Goal: Submit feedback/report problem: Submit feedback/report problem

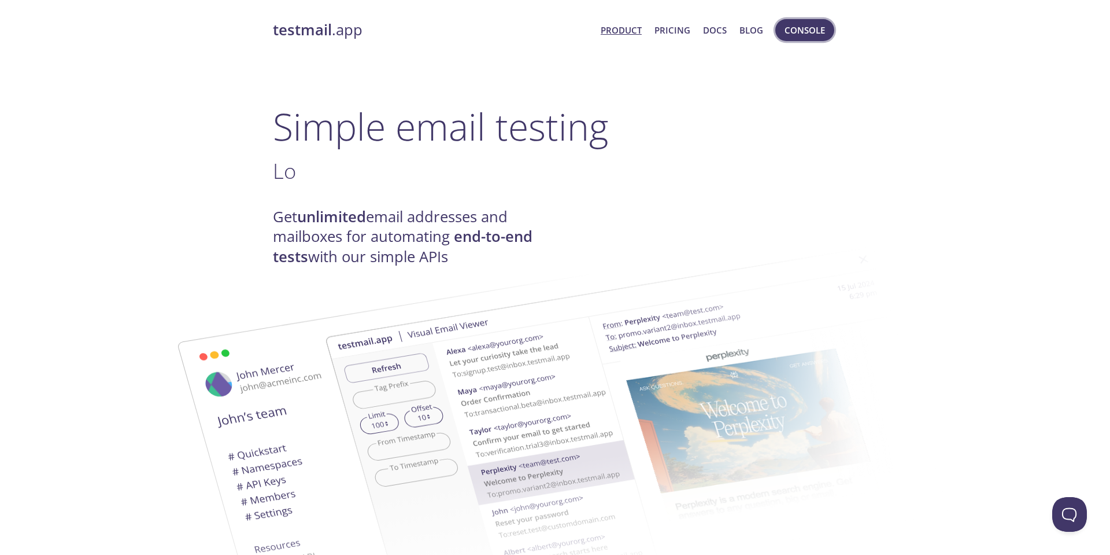
click at [803, 34] on span "Console" at bounding box center [805, 30] width 40 height 15
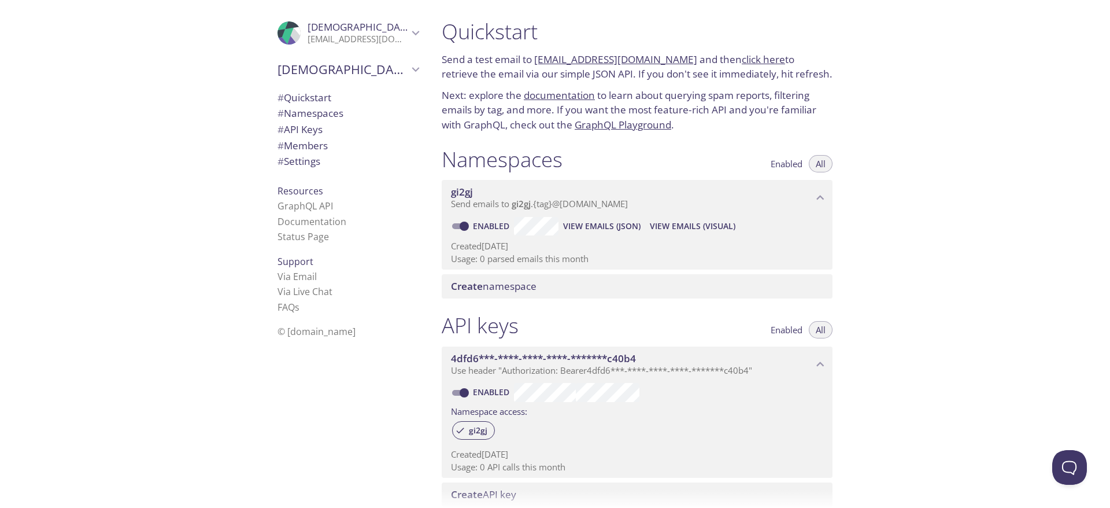
click at [408, 33] on icon "Christian Steins" at bounding box center [415, 32] width 15 height 15
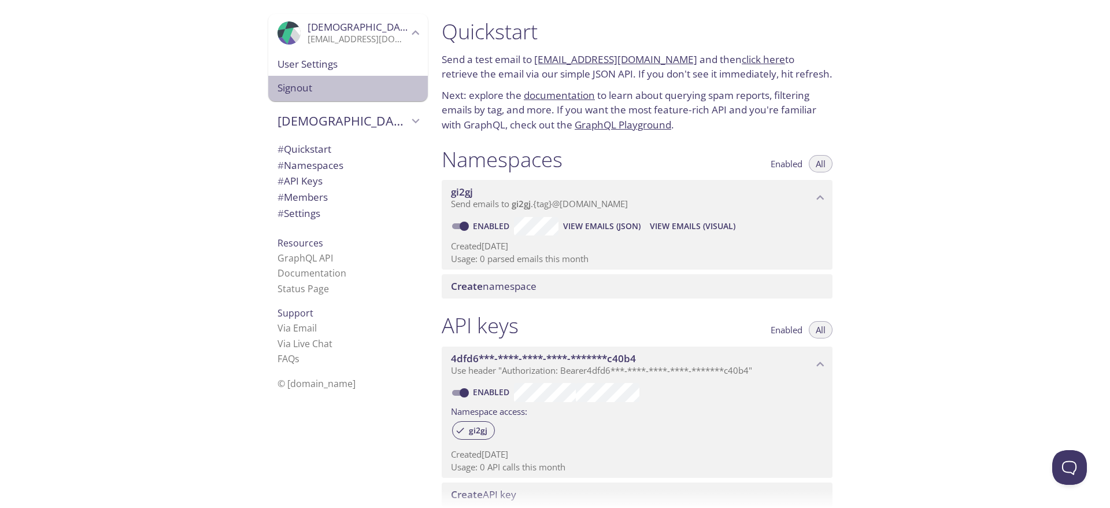
click at [309, 87] on span "Signout" at bounding box center [348, 87] width 141 height 15
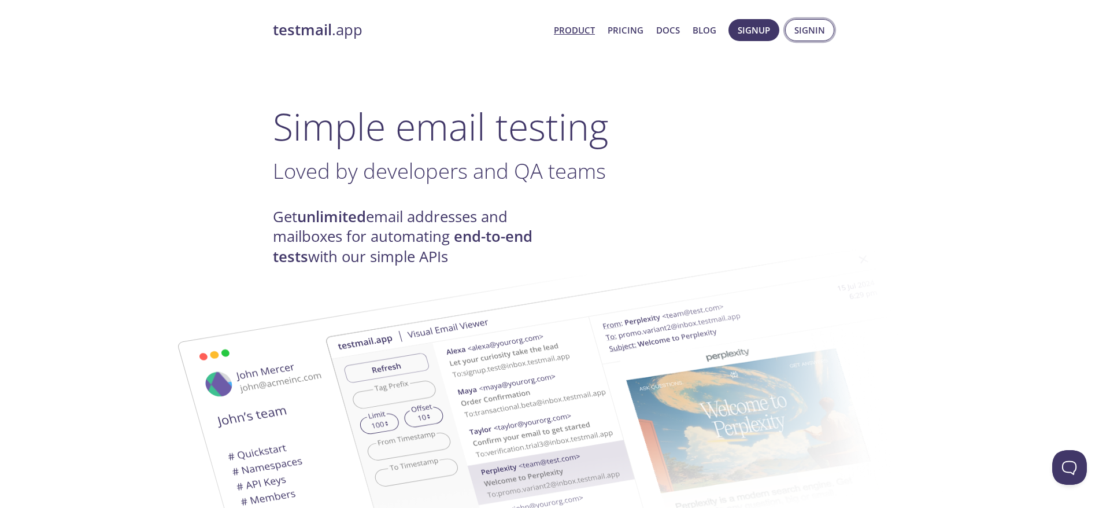
click at [809, 29] on span "Signin" at bounding box center [810, 30] width 31 height 15
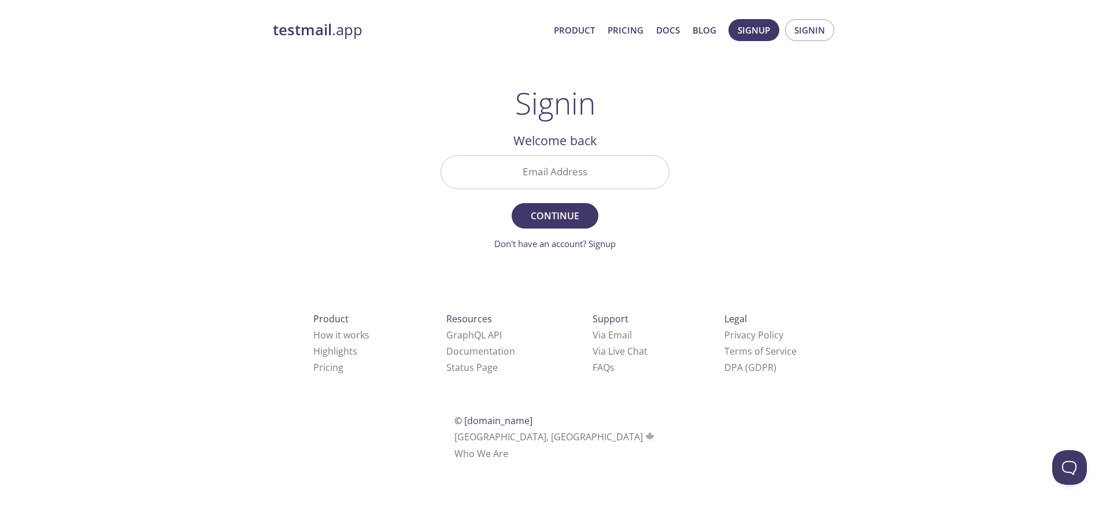
click at [559, 175] on input "Email Address" at bounding box center [555, 172] width 228 height 33
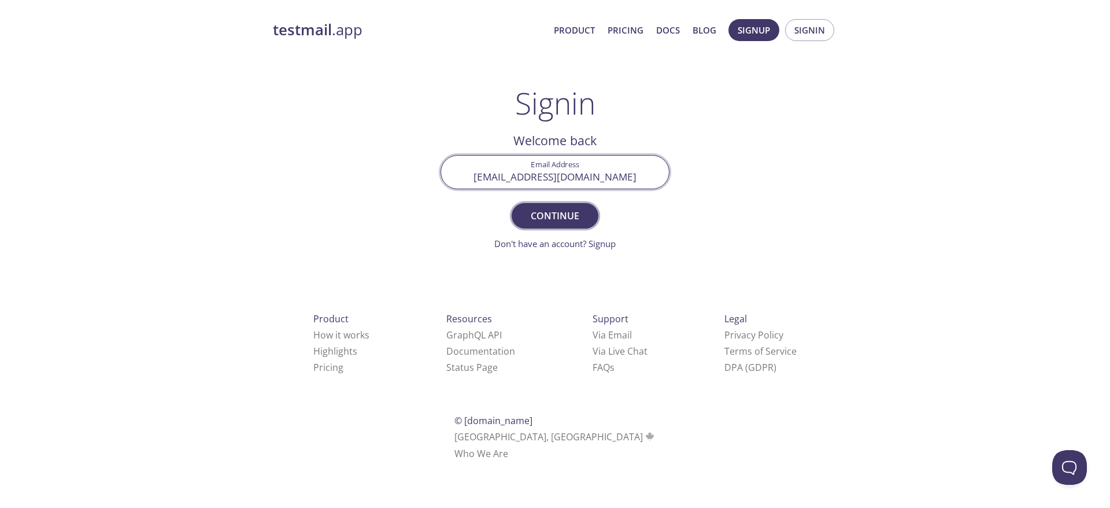
type input "[EMAIL_ADDRESS][DOMAIN_NAME]"
click at [581, 219] on span "Continue" at bounding box center [555, 216] width 61 height 16
click at [537, 177] on input "Signin Security Code" at bounding box center [555, 172] width 228 height 33
paste input "GYULDQY"
type input "GYULDQY"
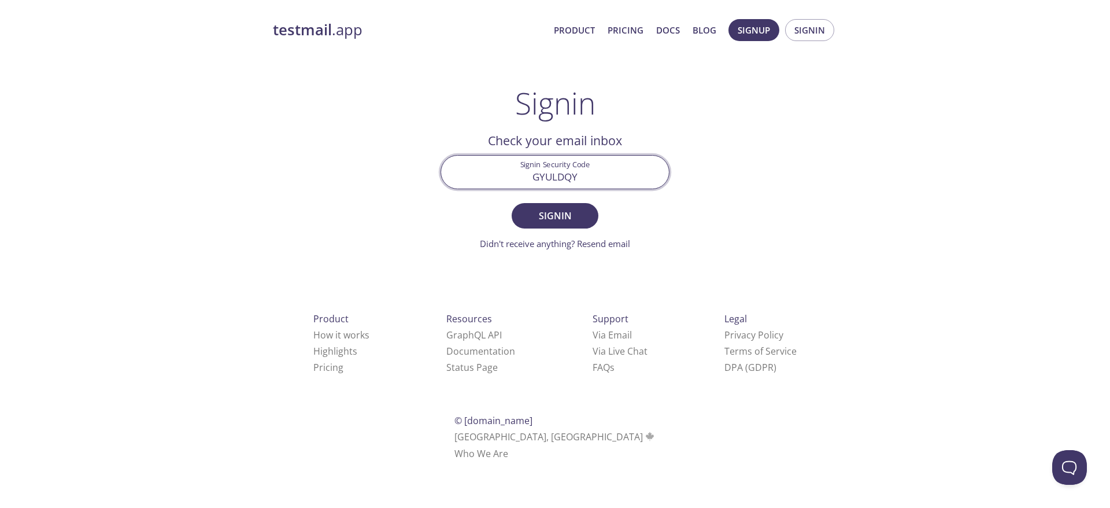
drag, startPoint x: 566, startPoint y: 211, endPoint x: 630, endPoint y: 229, distance: 67.2
click at [566, 211] on span "Signin" at bounding box center [555, 216] width 61 height 16
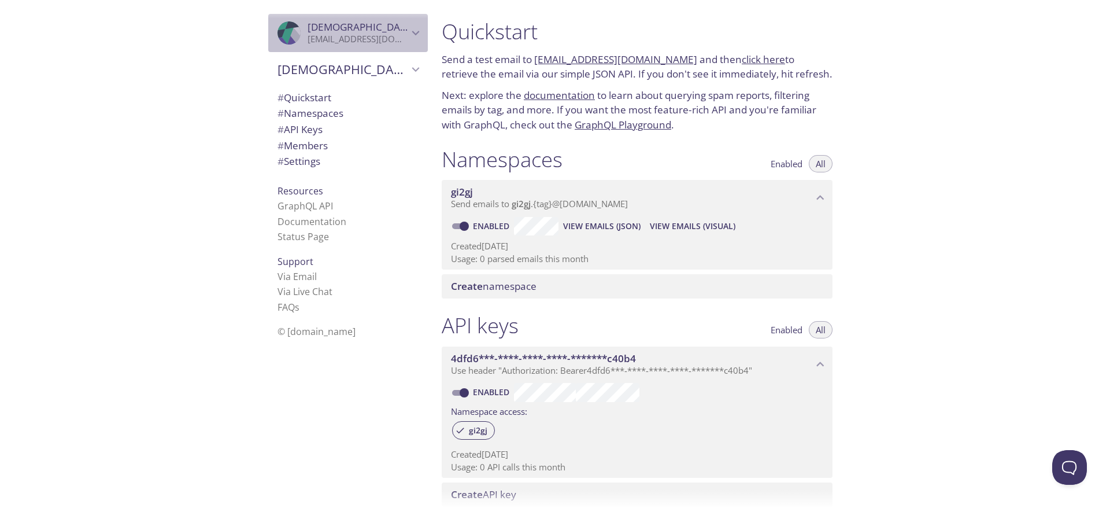
click at [381, 31] on span "[DEMOGRAPHIC_DATA][PERSON_NAME]" at bounding box center [358, 27] width 101 height 13
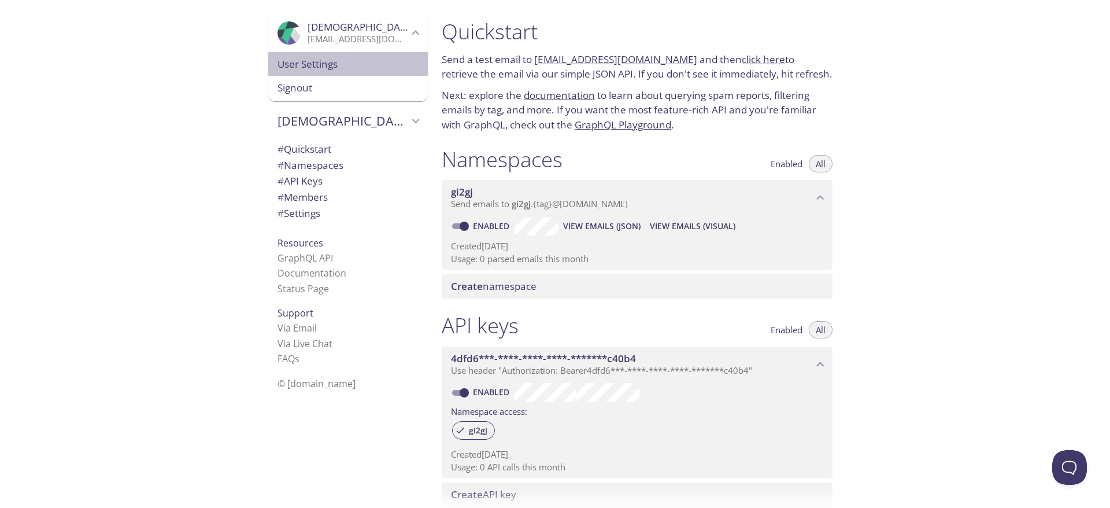
click at [352, 64] on span "User Settings" at bounding box center [348, 64] width 141 height 15
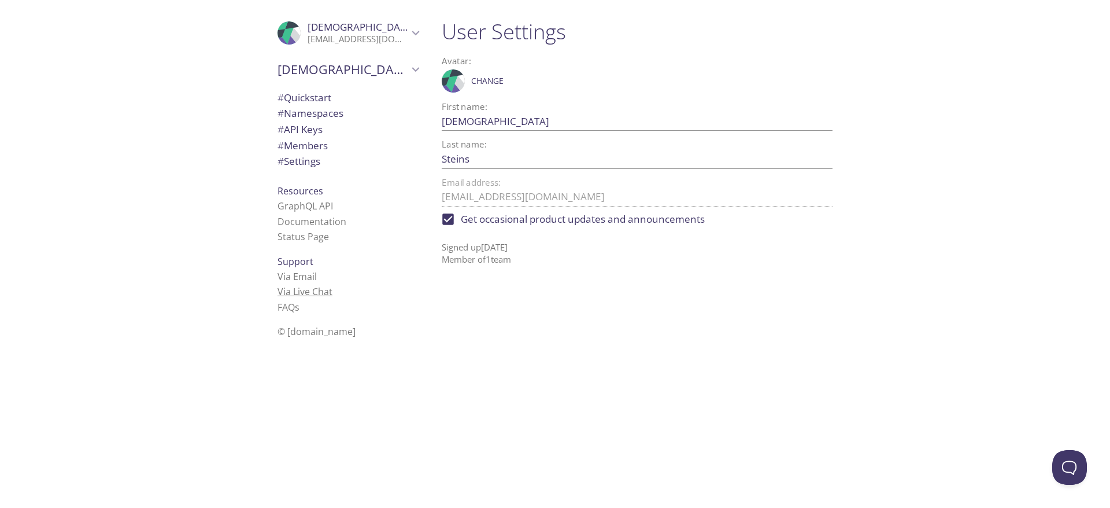
click at [315, 293] on link "Via Live Chat" at bounding box center [305, 291] width 55 height 13
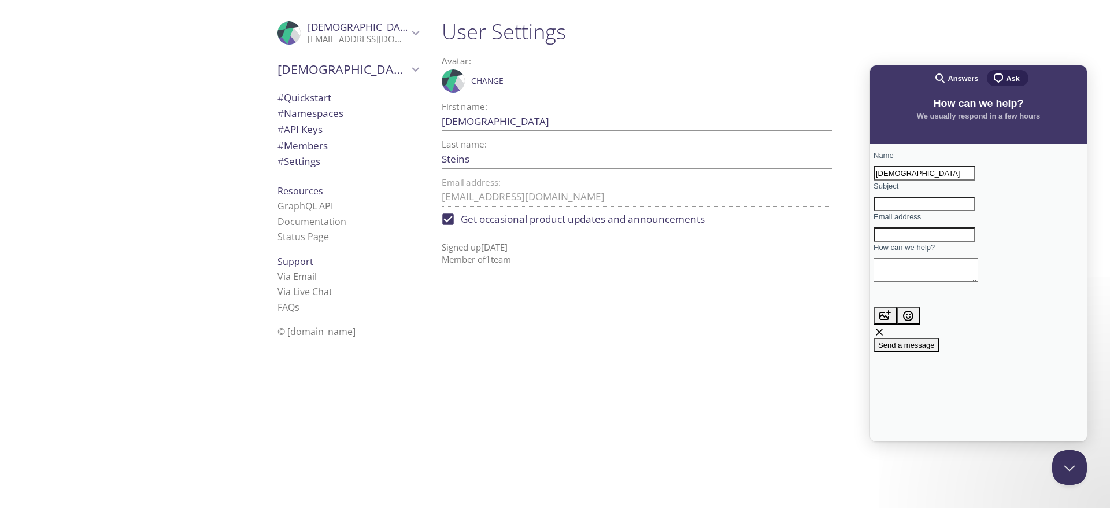
click at [963, 175] on input "[DEMOGRAPHIC_DATA]" at bounding box center [925, 173] width 102 height 15
click at [962, 175] on input "[DEMOGRAPHIC_DATA]" at bounding box center [925, 173] width 102 height 15
click at [976, 181] on input "[DEMOGRAPHIC_DATA]" at bounding box center [925, 173] width 102 height 15
type input "[DEMOGRAPHIC_DATA][PERSON_NAME]"
type input "Change E-Mail adress"
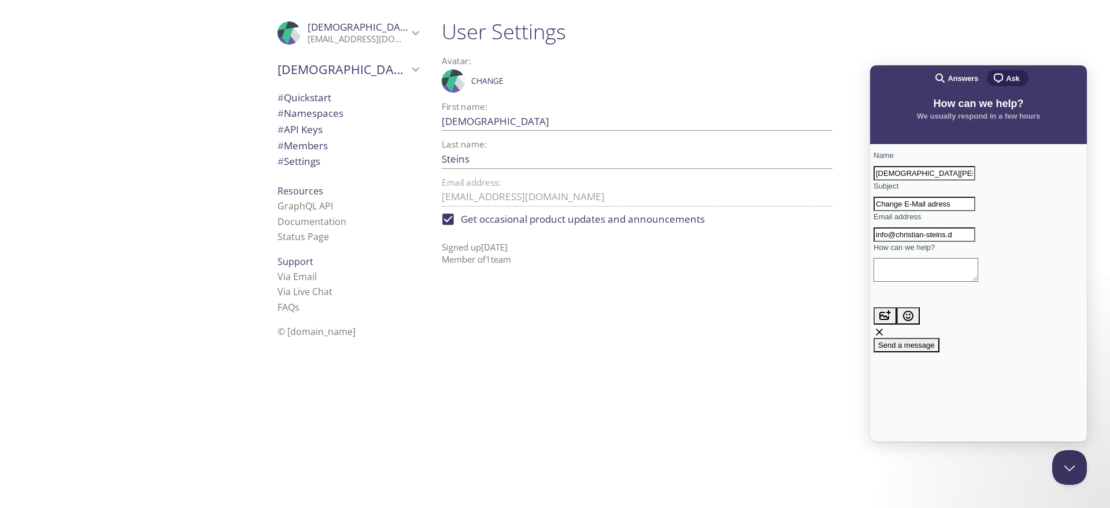
type input "[EMAIL_ADDRESS][DOMAIN_NAME]"
